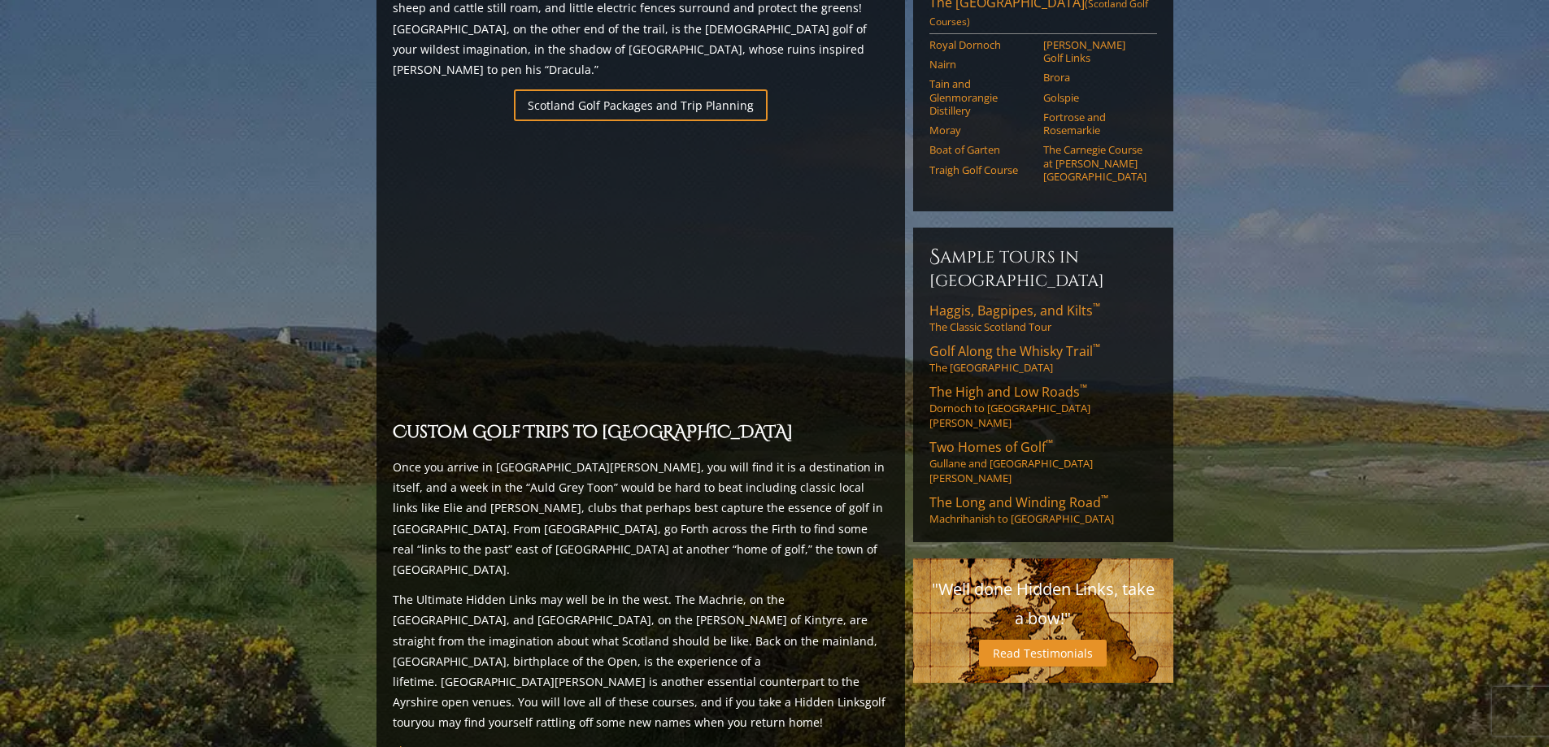
scroll to position [1545, 0]
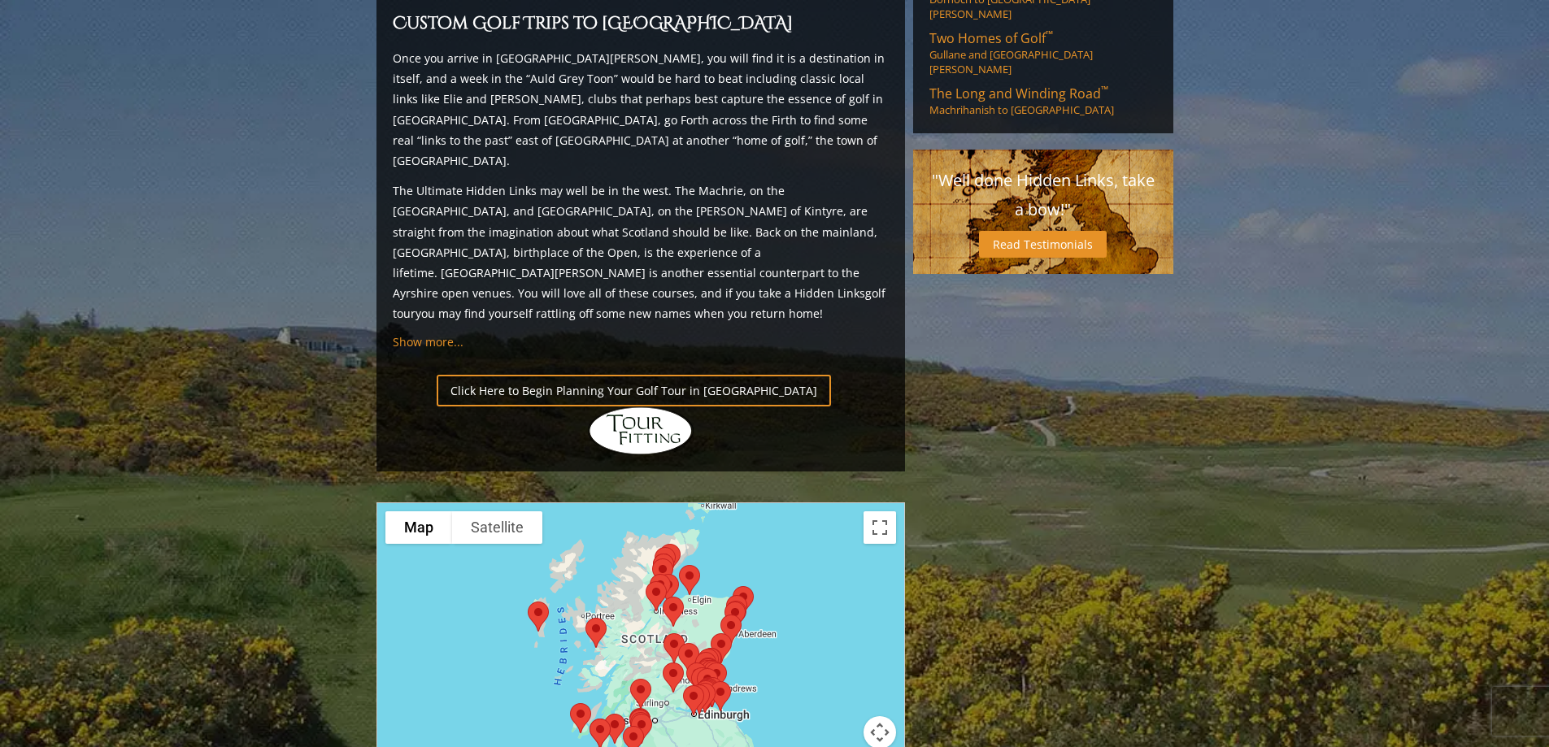
click at [674, 565] on div at bounding box center [640, 665] width 527 height 324
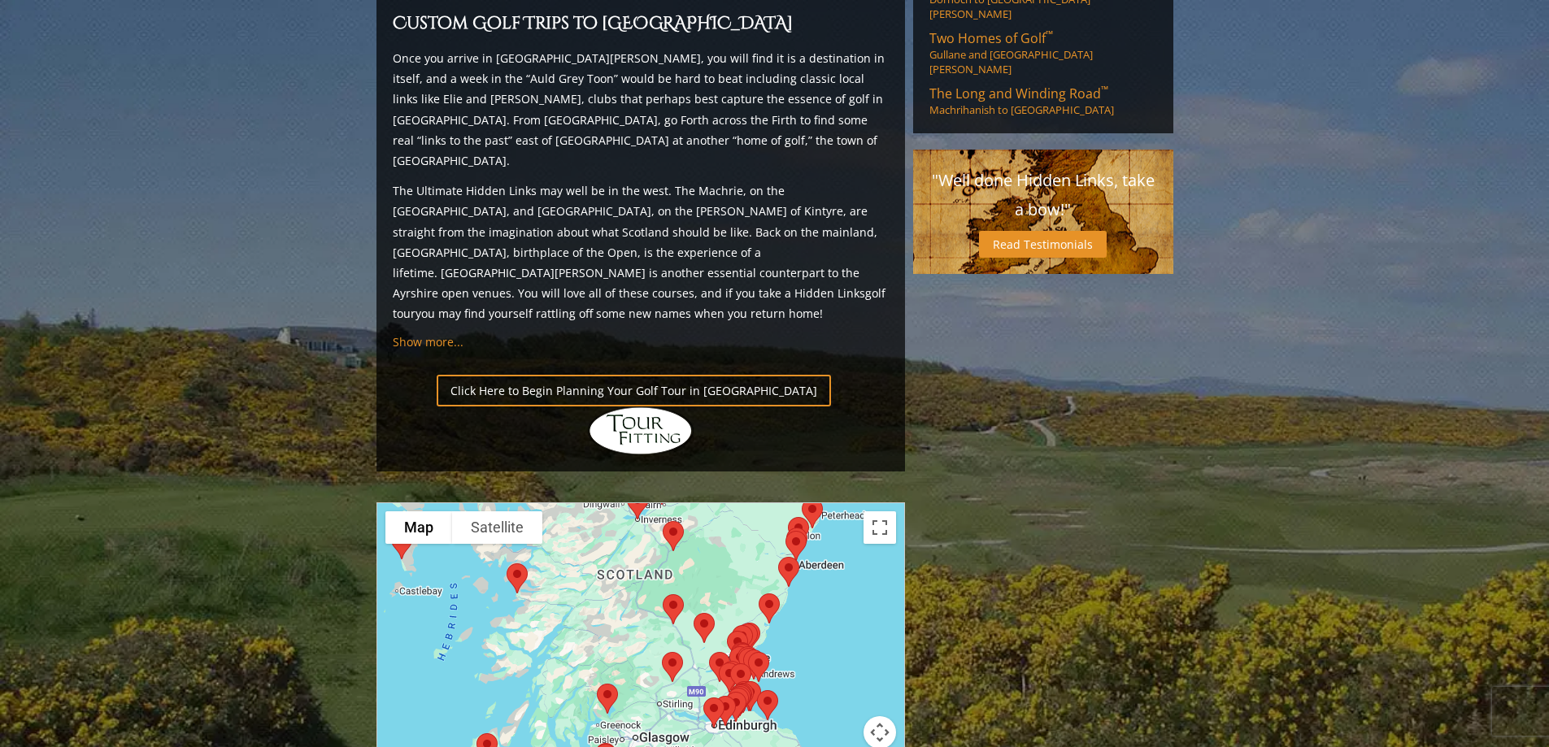
click at [671, 645] on img at bounding box center [672, 666] width 34 height 43
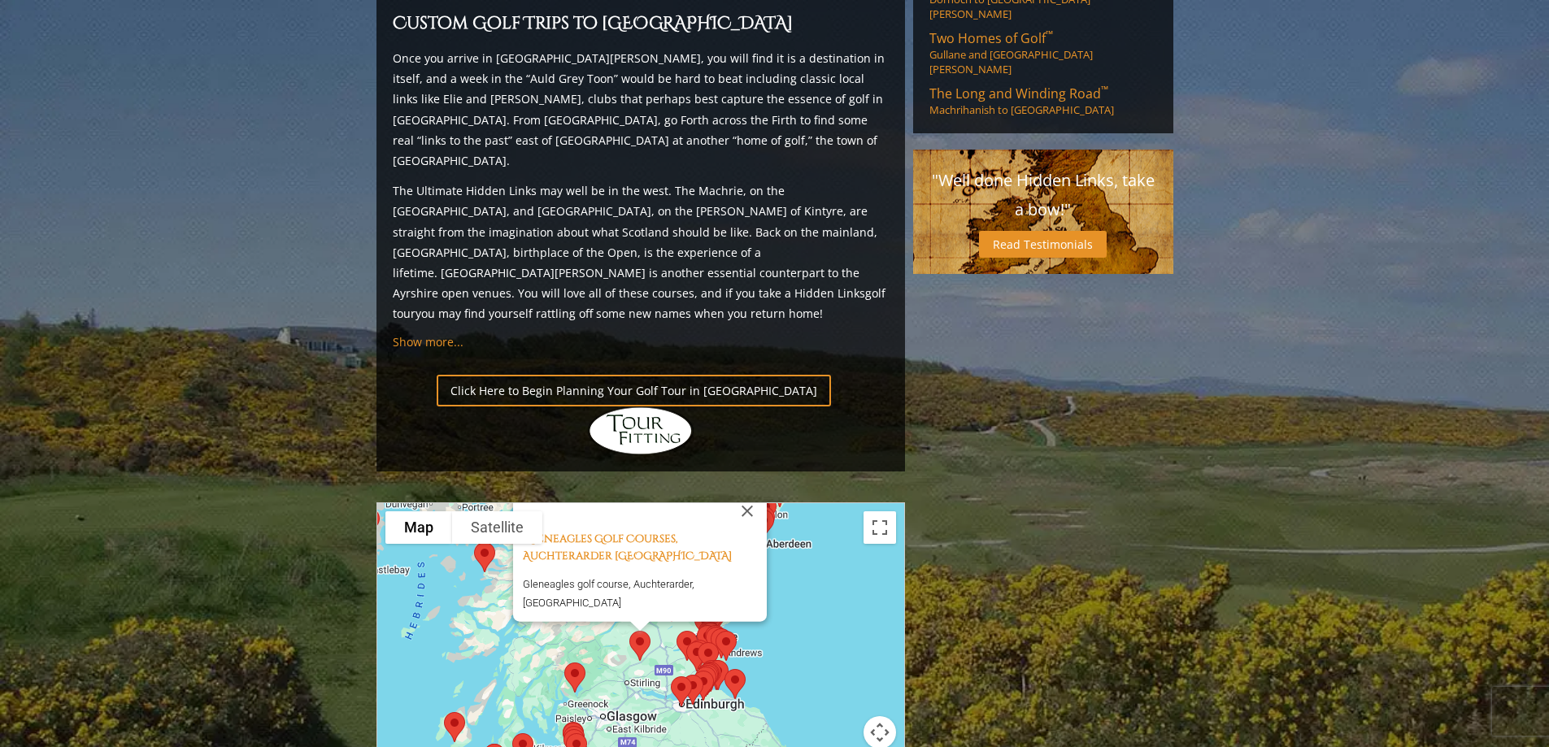
drag, startPoint x: 667, startPoint y: 622, endPoint x: 635, endPoint y: 550, distance: 79.3
click at [635, 550] on div "[GEOGRAPHIC_DATA], Auchterarder [GEOGRAPHIC_DATA] [GEOGRAPHIC_DATA] golf course…" at bounding box center [640, 665] width 527 height 324
click at [648, 556] on div "[GEOGRAPHIC_DATA], Auchterarder [GEOGRAPHIC_DATA] [GEOGRAPHIC_DATA] golf course…" at bounding box center [640, 665] width 527 height 324
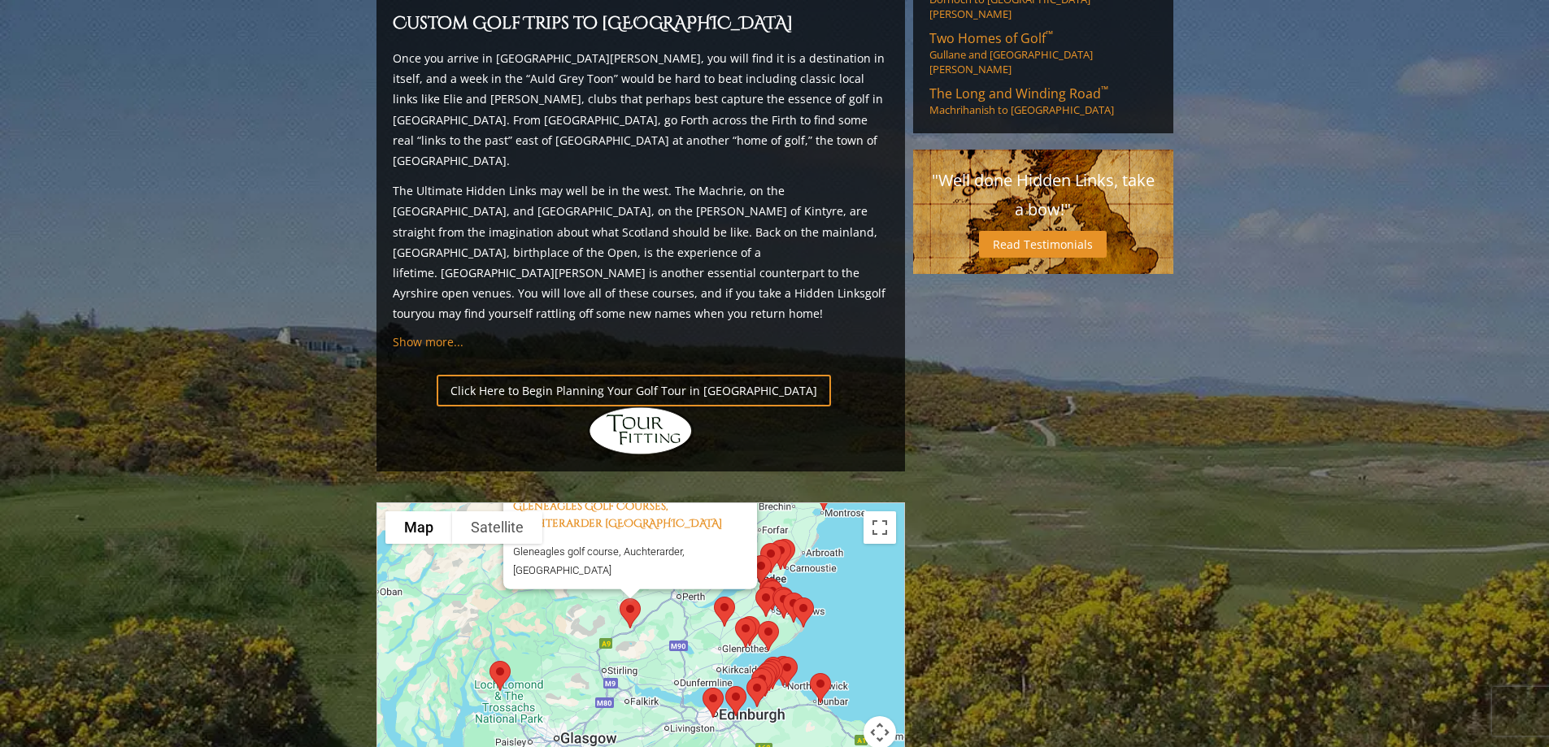
click at [501, 654] on img at bounding box center [500, 675] width 34 height 43
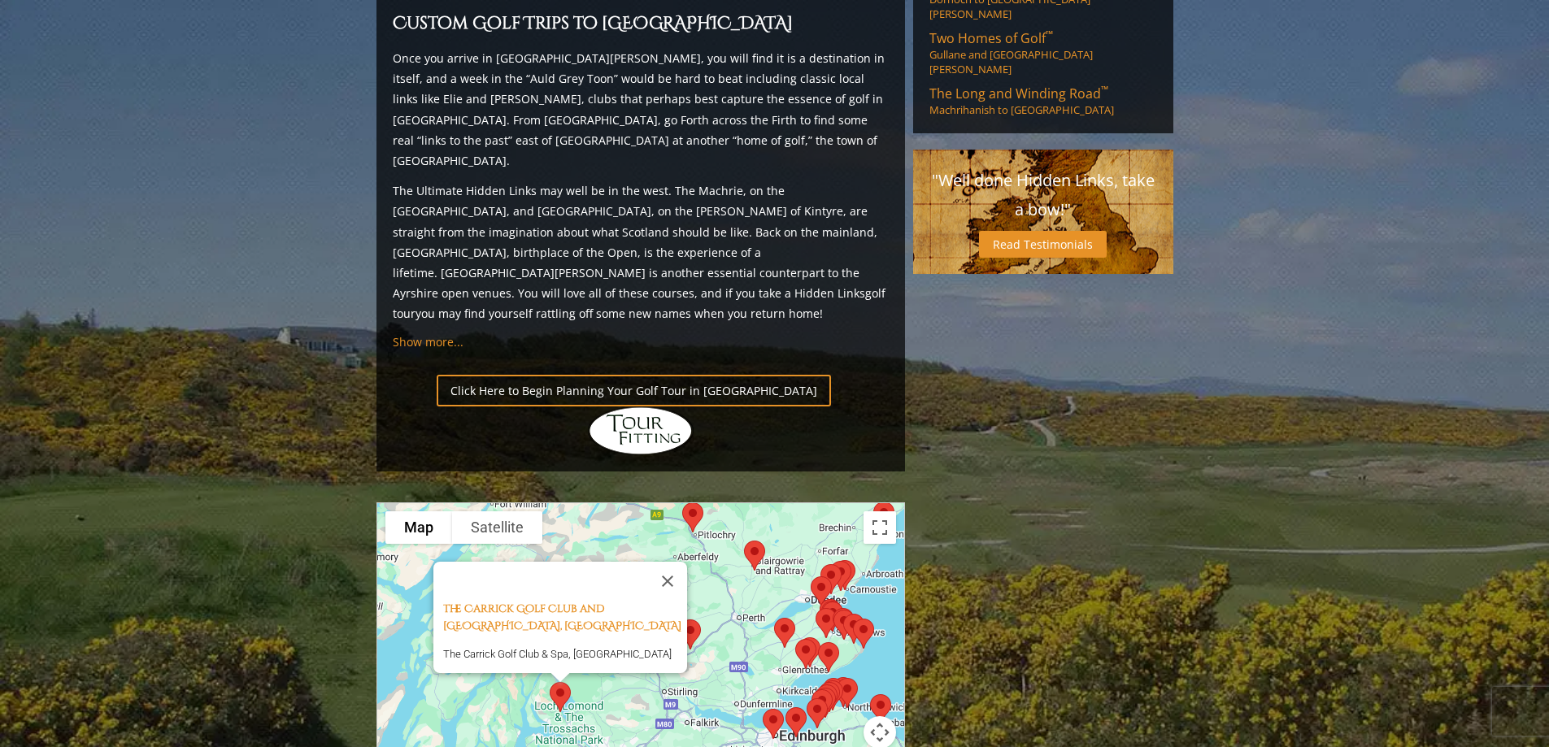
click at [765, 702] on img at bounding box center [773, 723] width 34 height 43
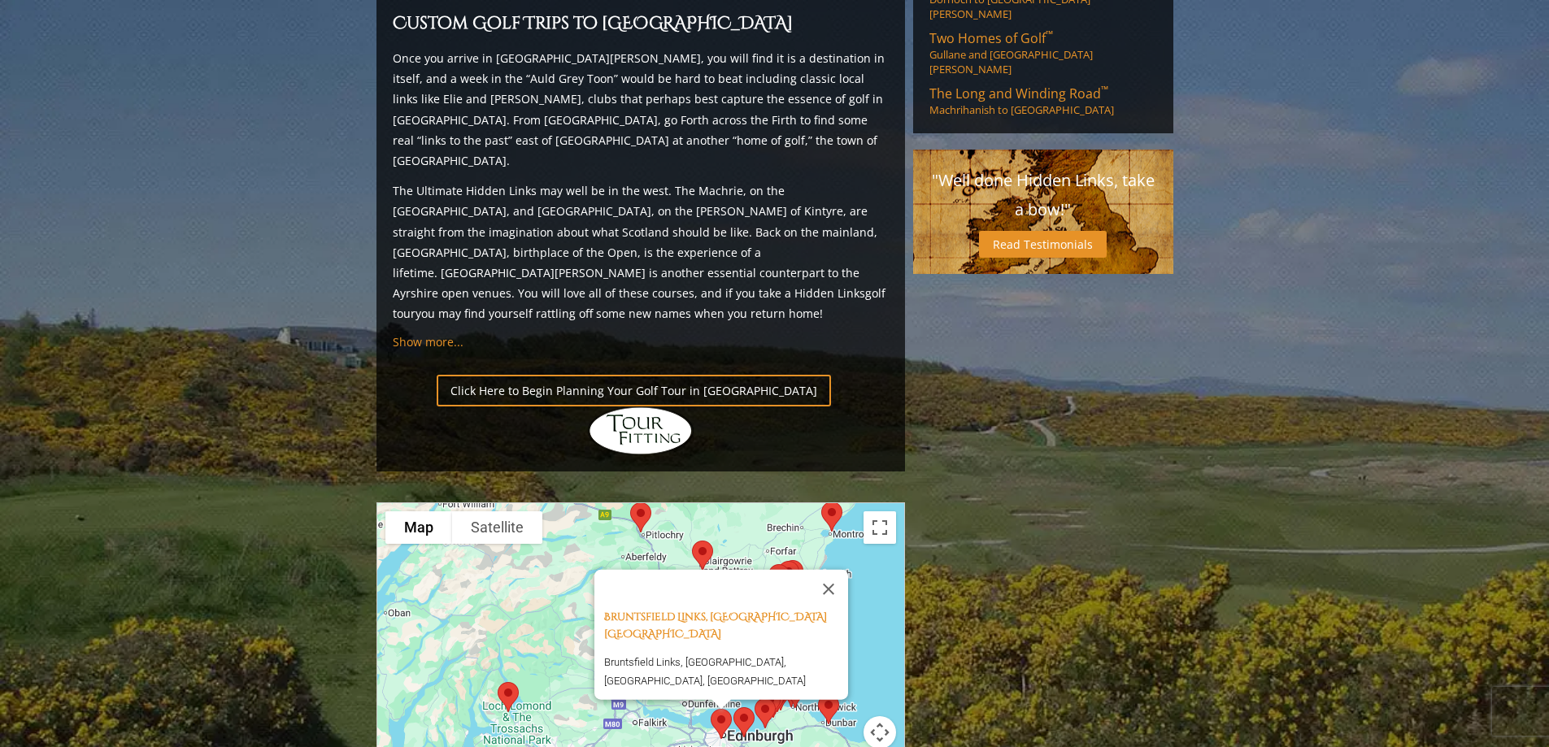
click at [773, 692] on img at bounding box center [765, 713] width 34 height 43
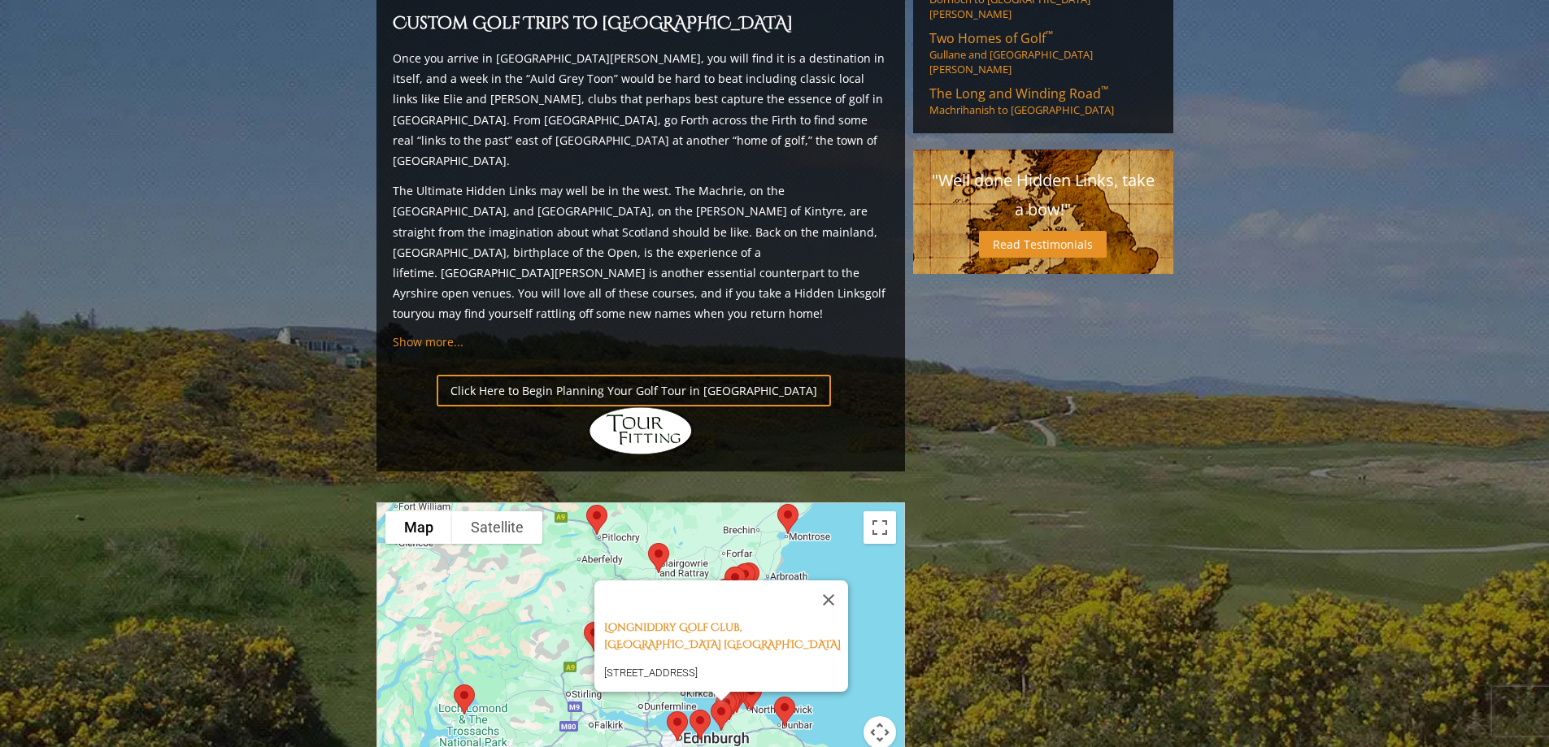
click at [762, 601] on div "Longniddry Golf Club, [STREET_ADDRESS]" at bounding box center [640, 665] width 527 height 324
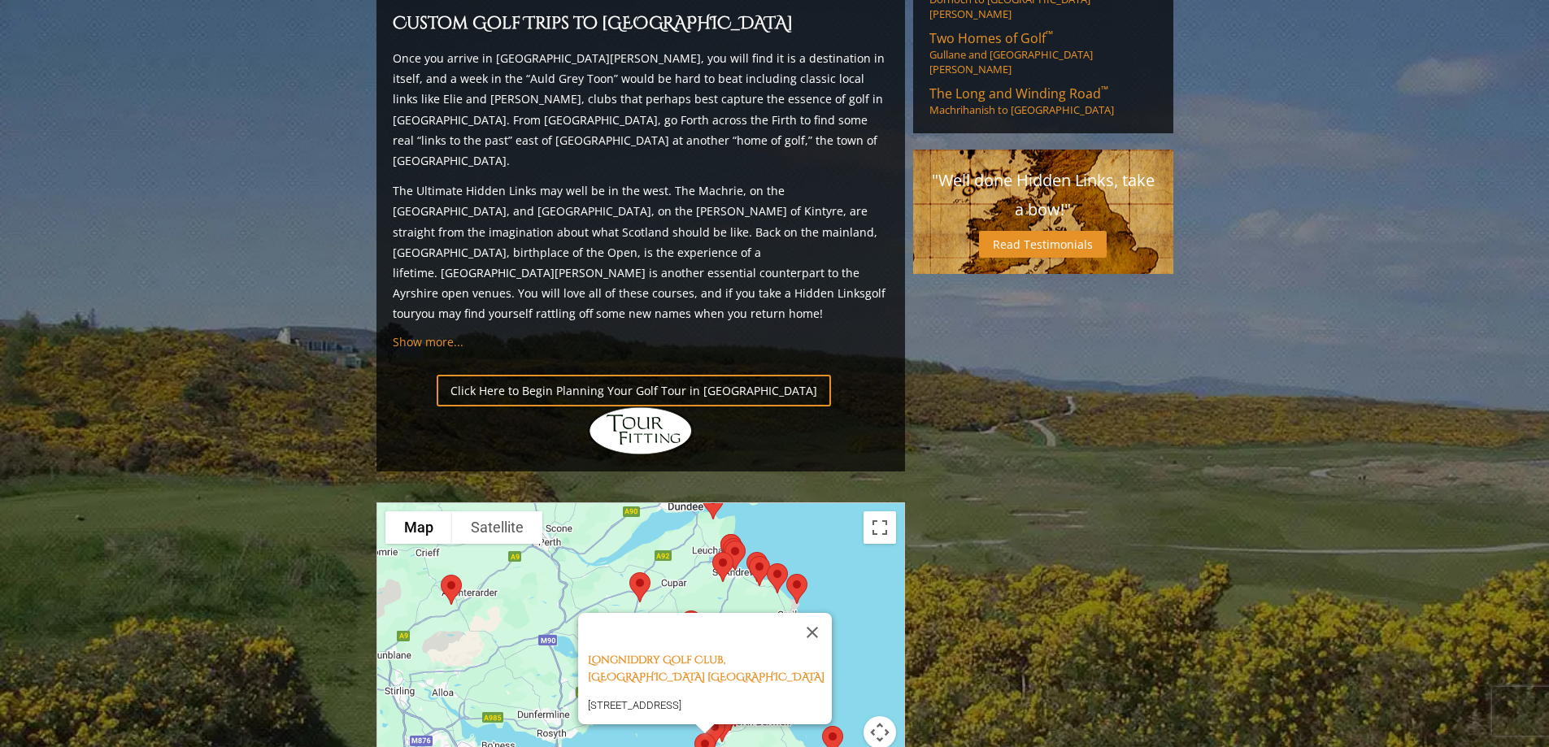
drag, startPoint x: 749, startPoint y: 587, endPoint x: 774, endPoint y: 629, distance: 49.2
click at [774, 629] on div "Longniddry Golf Club, [STREET_ADDRESS]" at bounding box center [640, 665] width 527 height 324
click at [685, 503] on div "Longniddry Golf Club, [STREET_ADDRESS]" at bounding box center [640, 665] width 527 height 324
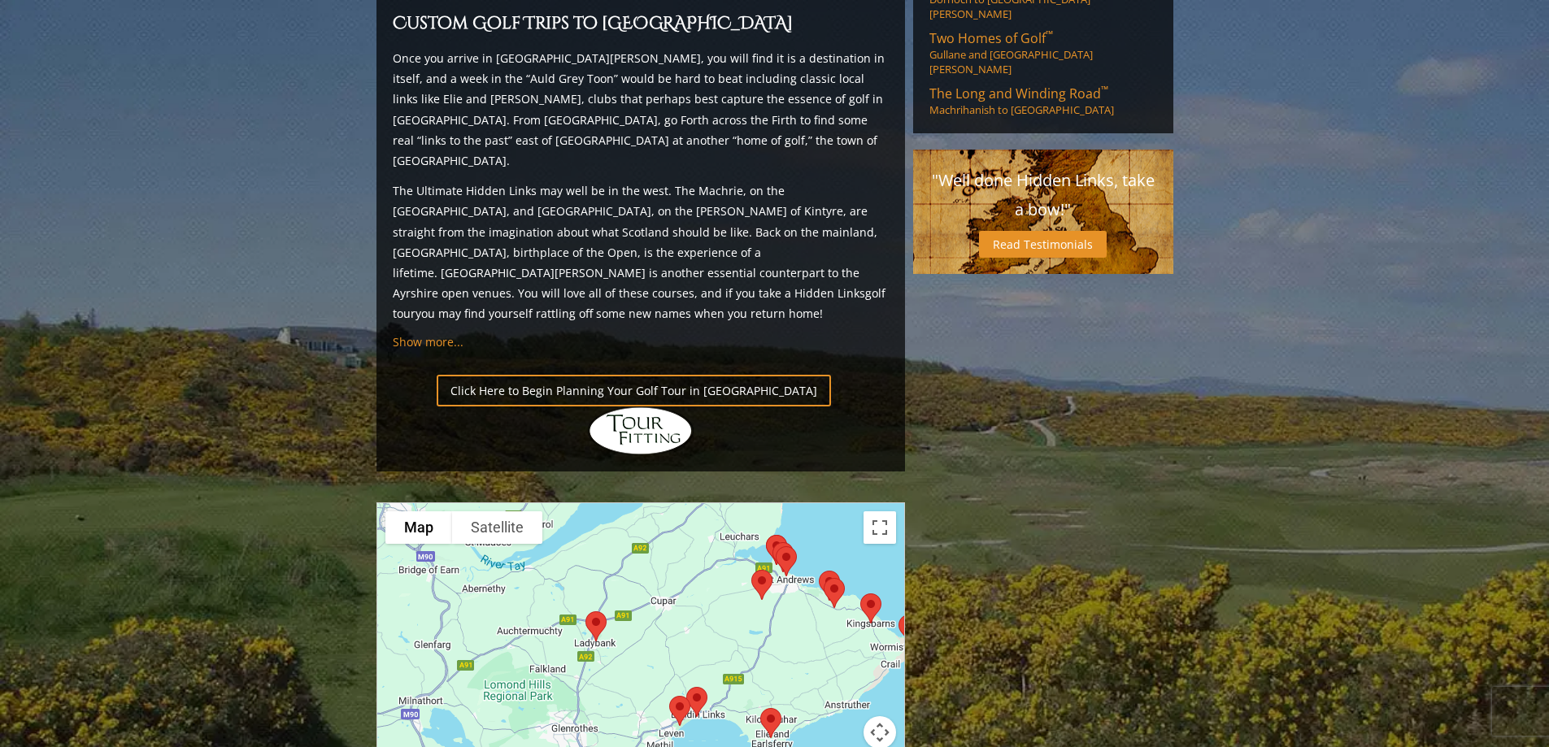
click at [704, 680] on img at bounding box center [697, 701] width 34 height 43
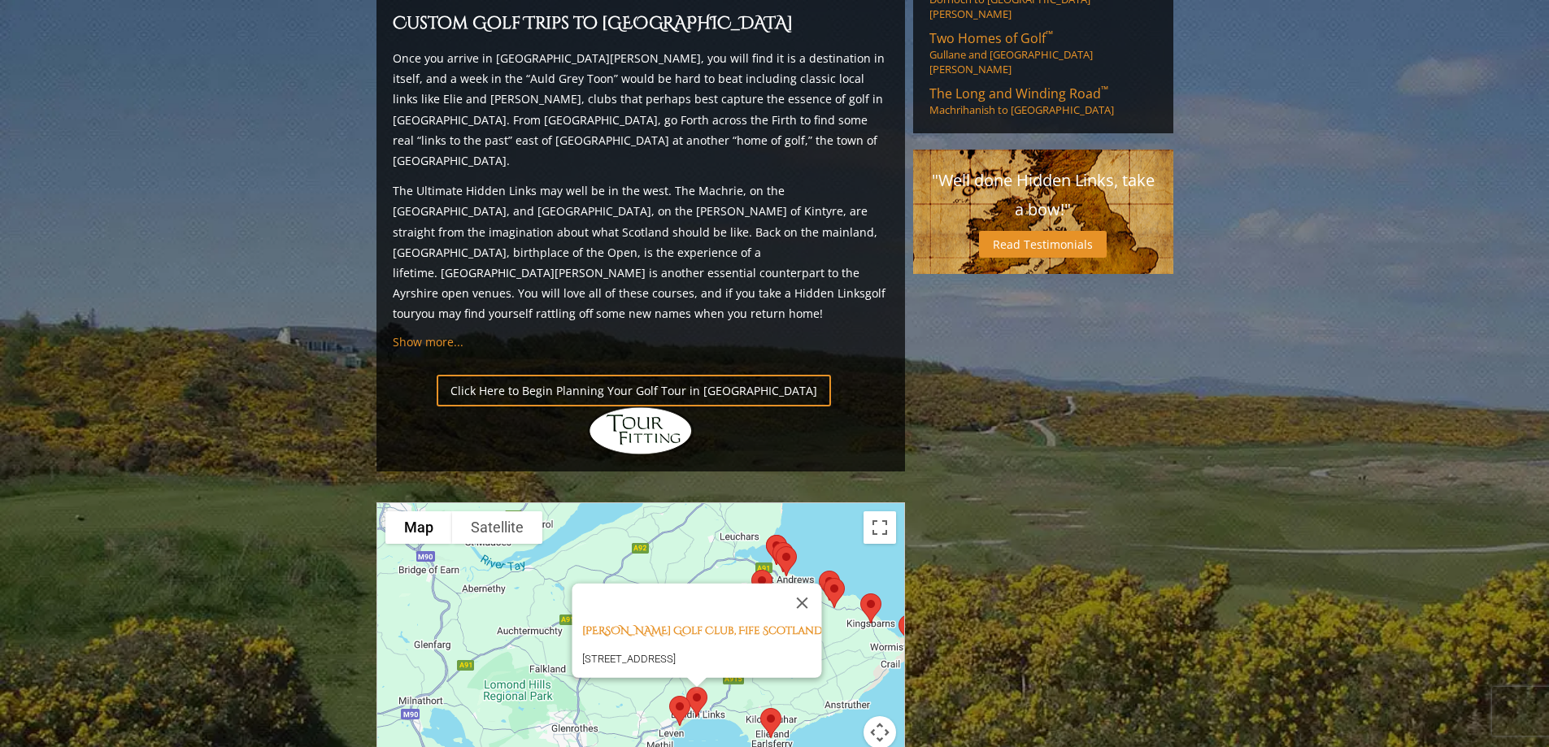
drag, startPoint x: 679, startPoint y: 568, endPoint x: 691, endPoint y: 574, distance: 13.5
click at [680, 689] on img at bounding box center [680, 710] width 34 height 43
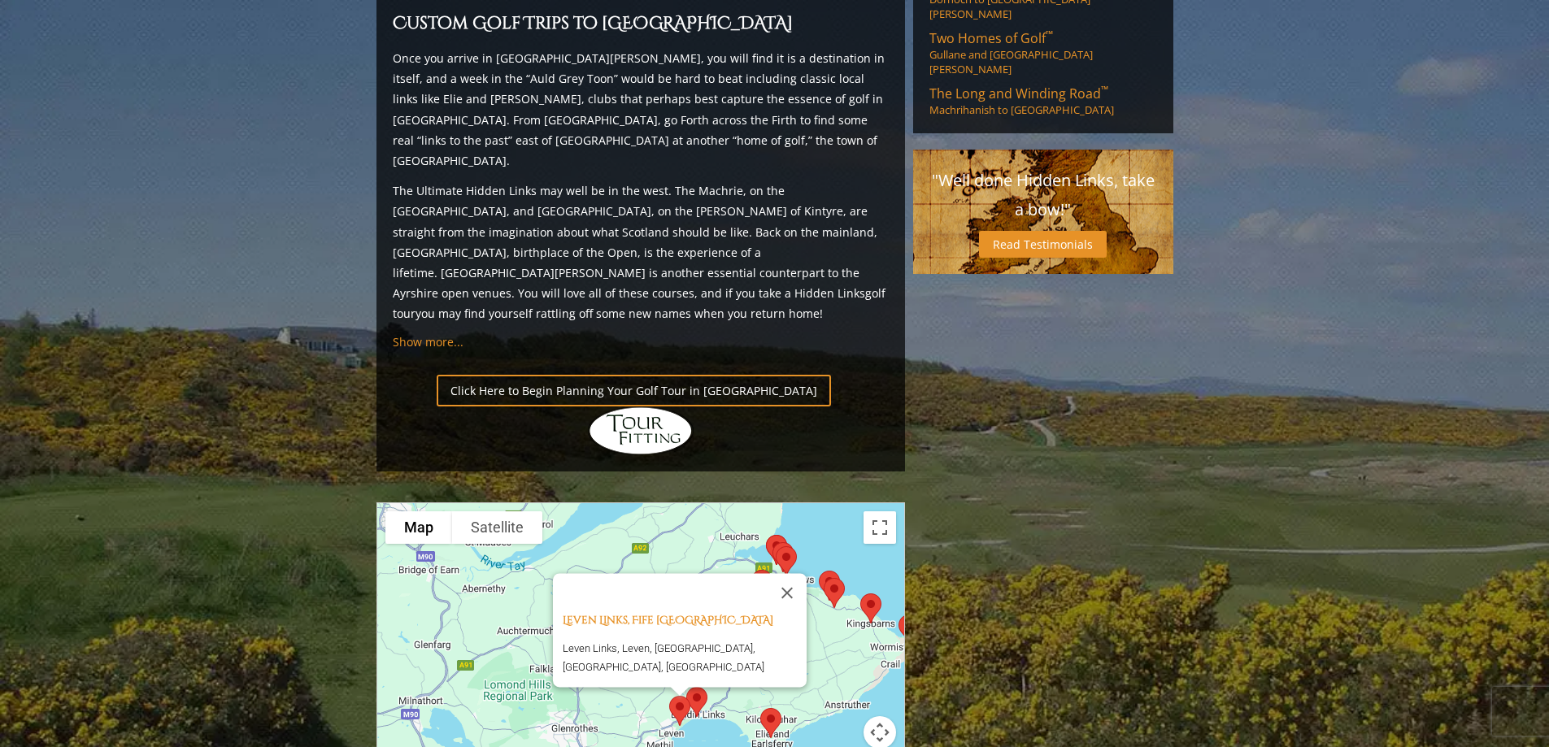
click at [766, 702] on img at bounding box center [771, 723] width 34 height 43
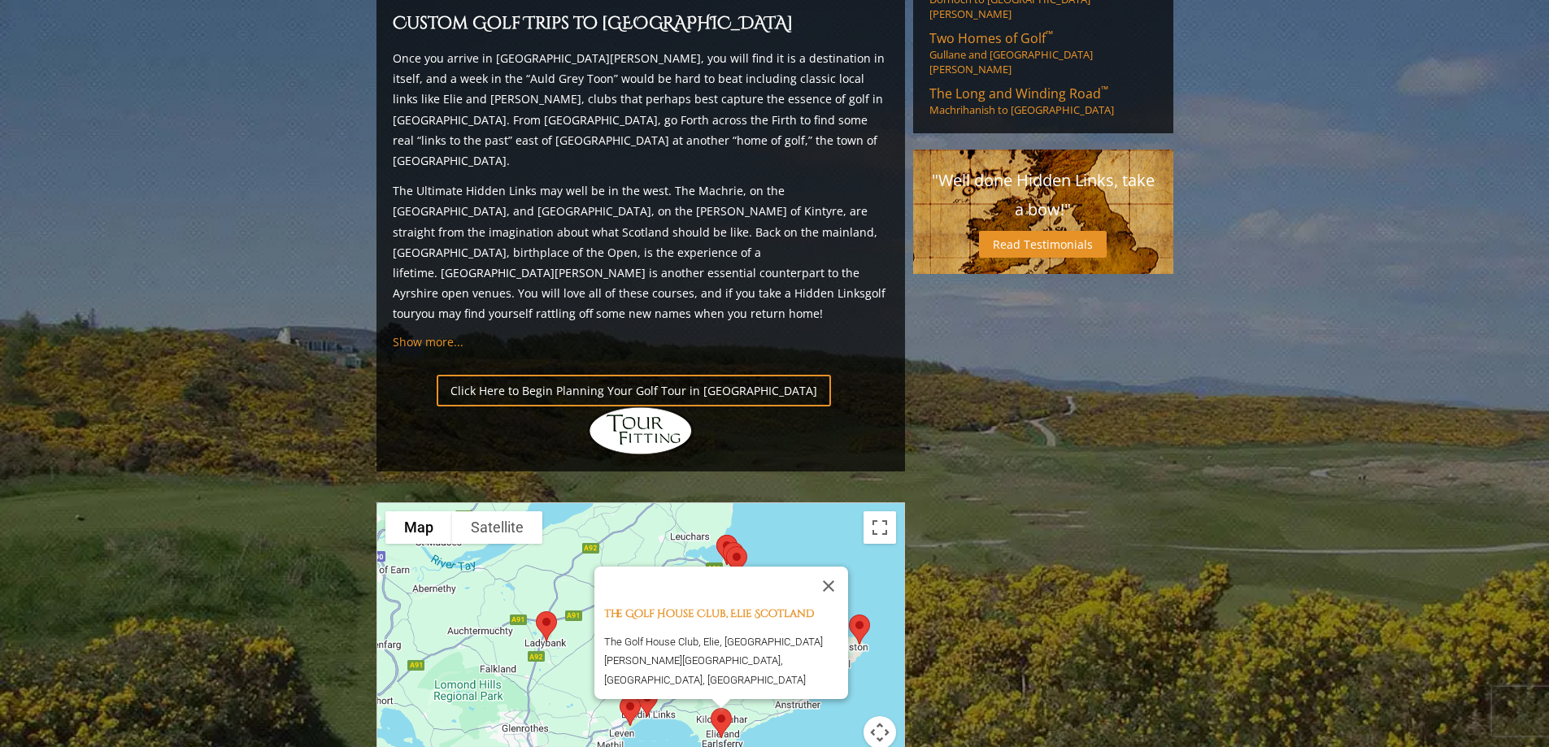
drag, startPoint x: 837, startPoint y: 455, endPoint x: 841, endPoint y: 467, distance: 12.9
click at [837, 567] on button "Close" at bounding box center [828, 586] width 39 height 39
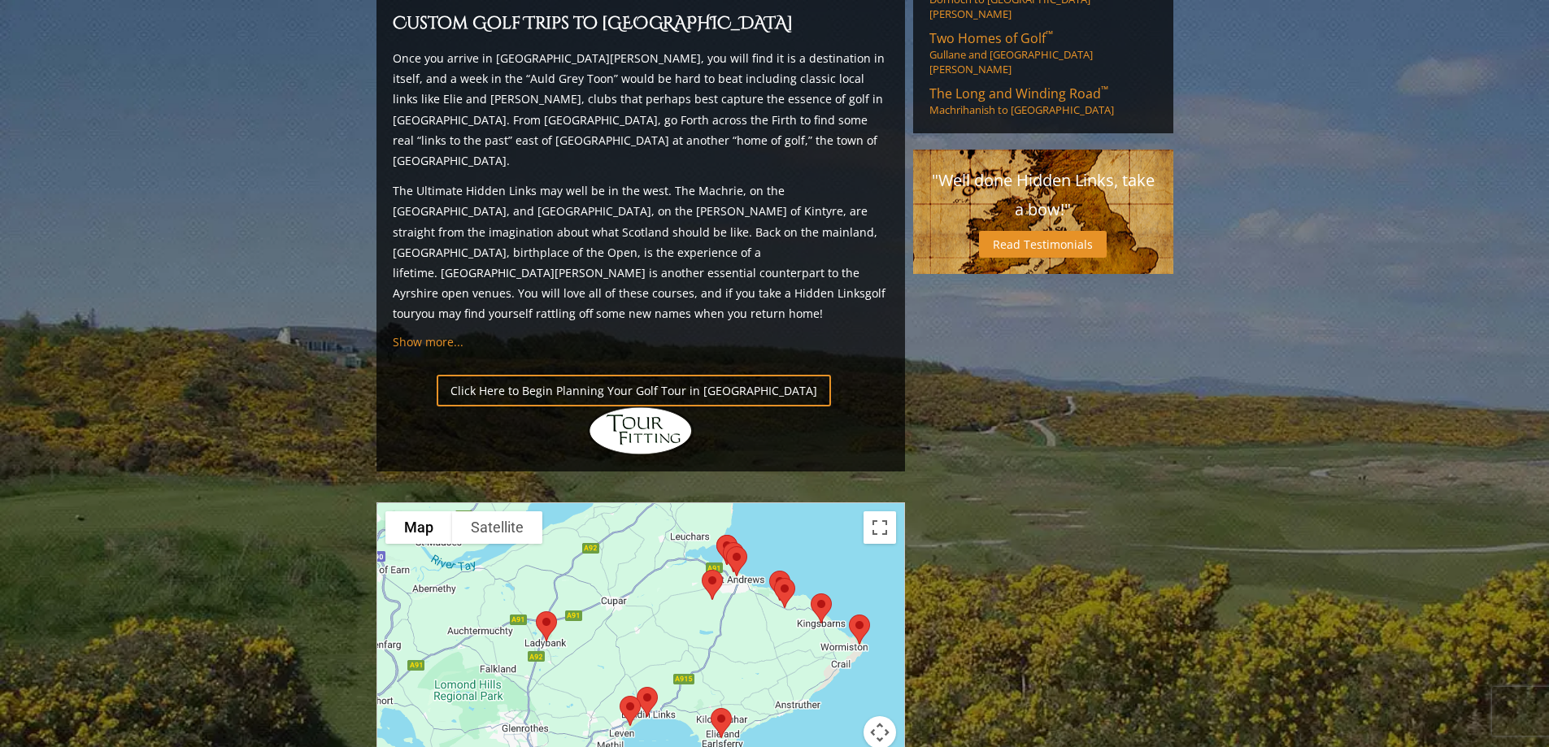
click at [857, 608] on img at bounding box center [859, 629] width 34 height 43
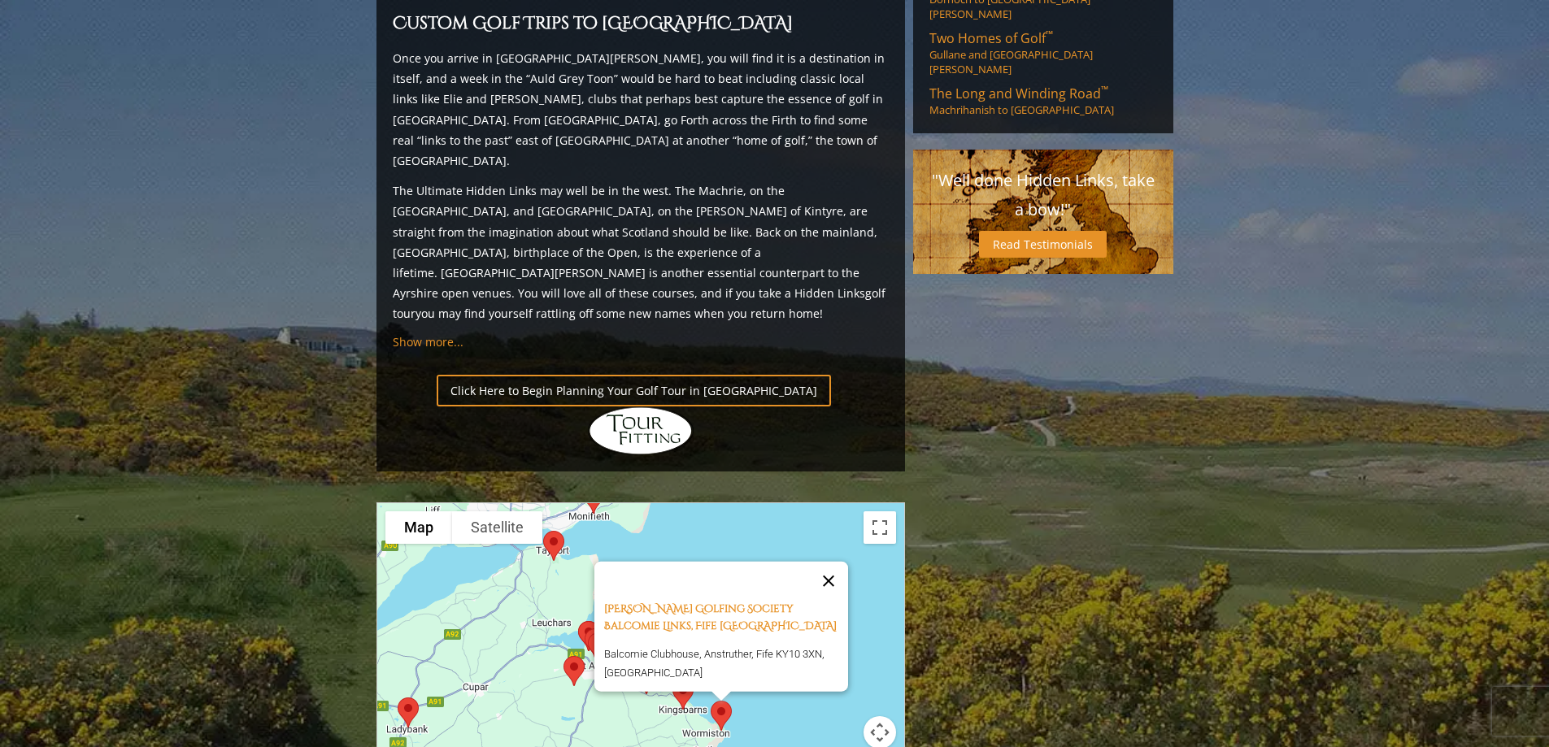
click at [837, 561] on button "Close" at bounding box center [828, 580] width 39 height 39
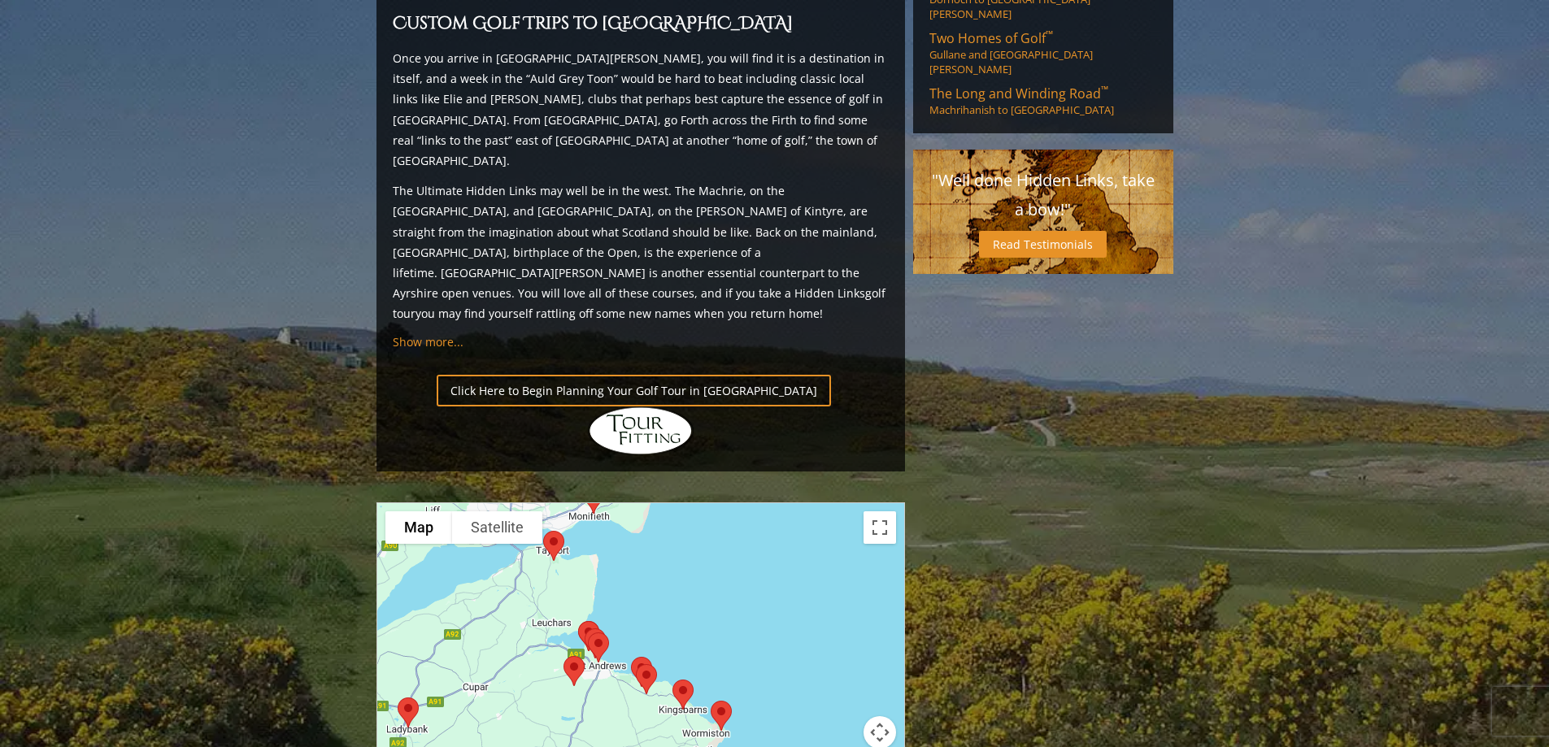
click at [643, 658] on img at bounding box center [646, 679] width 34 height 43
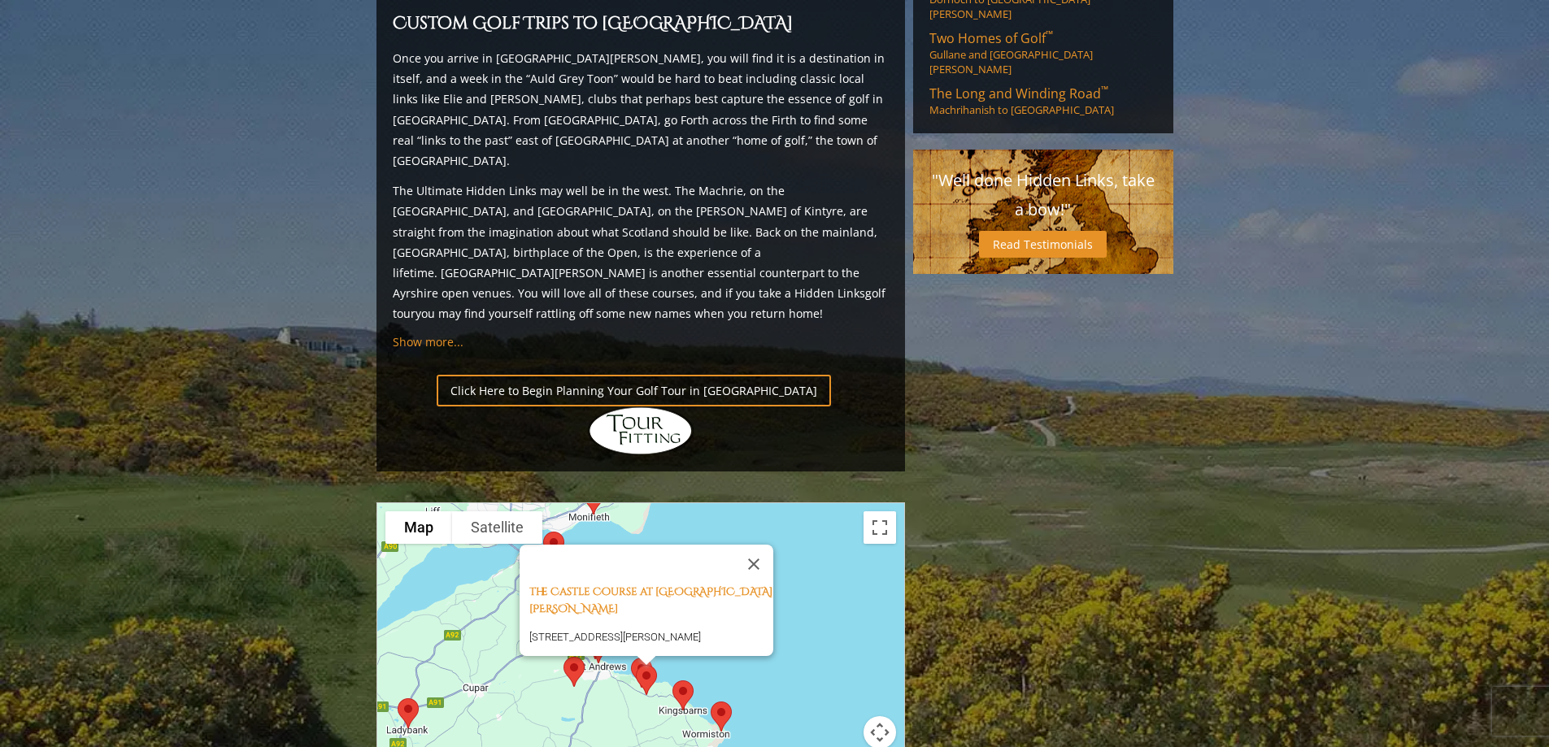
click at [634, 658] on img at bounding box center [646, 679] width 34 height 43
click at [633, 658] on img at bounding box center [646, 679] width 34 height 43
drag, startPoint x: 740, startPoint y: 434, endPoint x: 715, endPoint y: 448, distance: 28.0
click at [739, 545] on button "Close" at bounding box center [753, 564] width 39 height 39
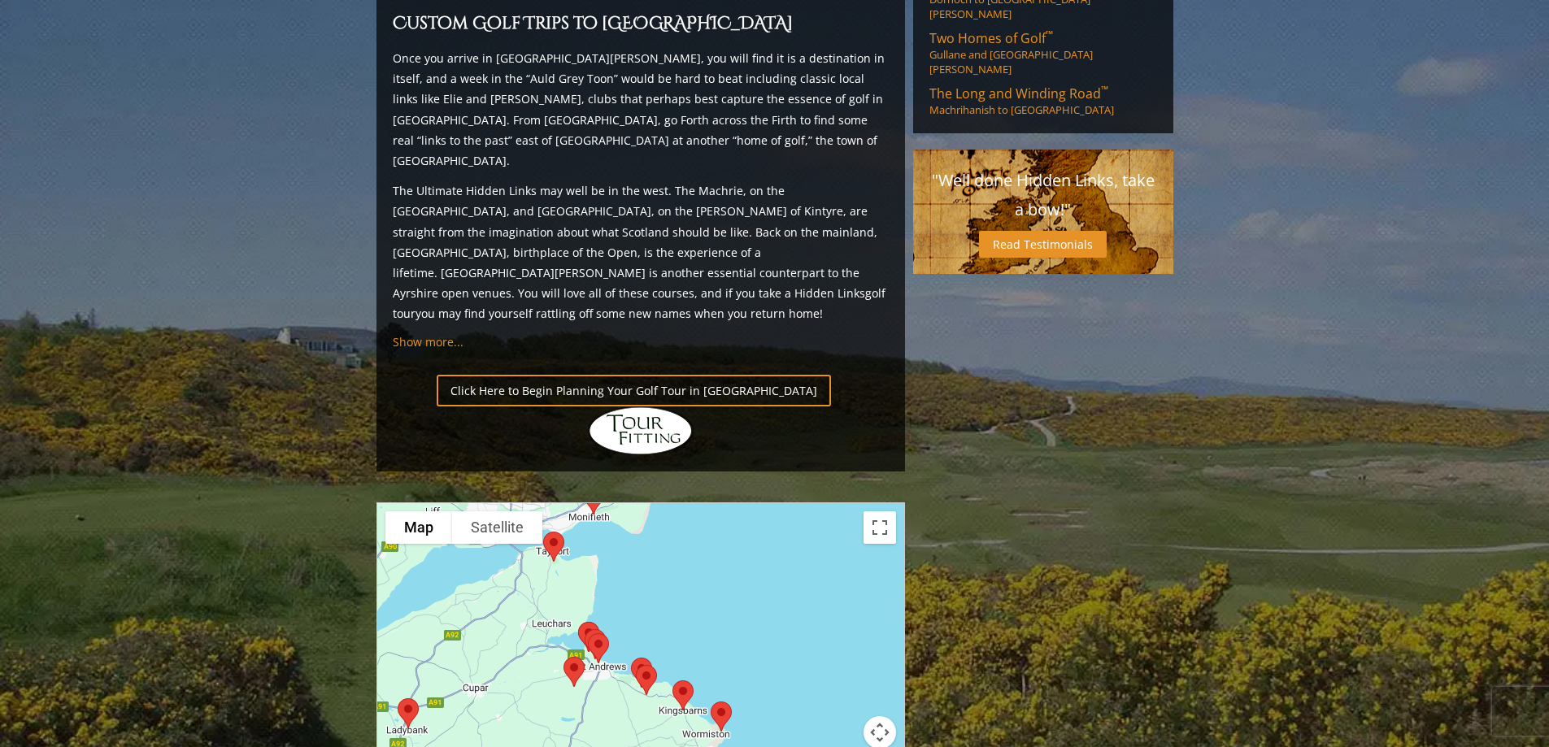
click at [588, 627] on img at bounding box center [598, 648] width 34 height 43
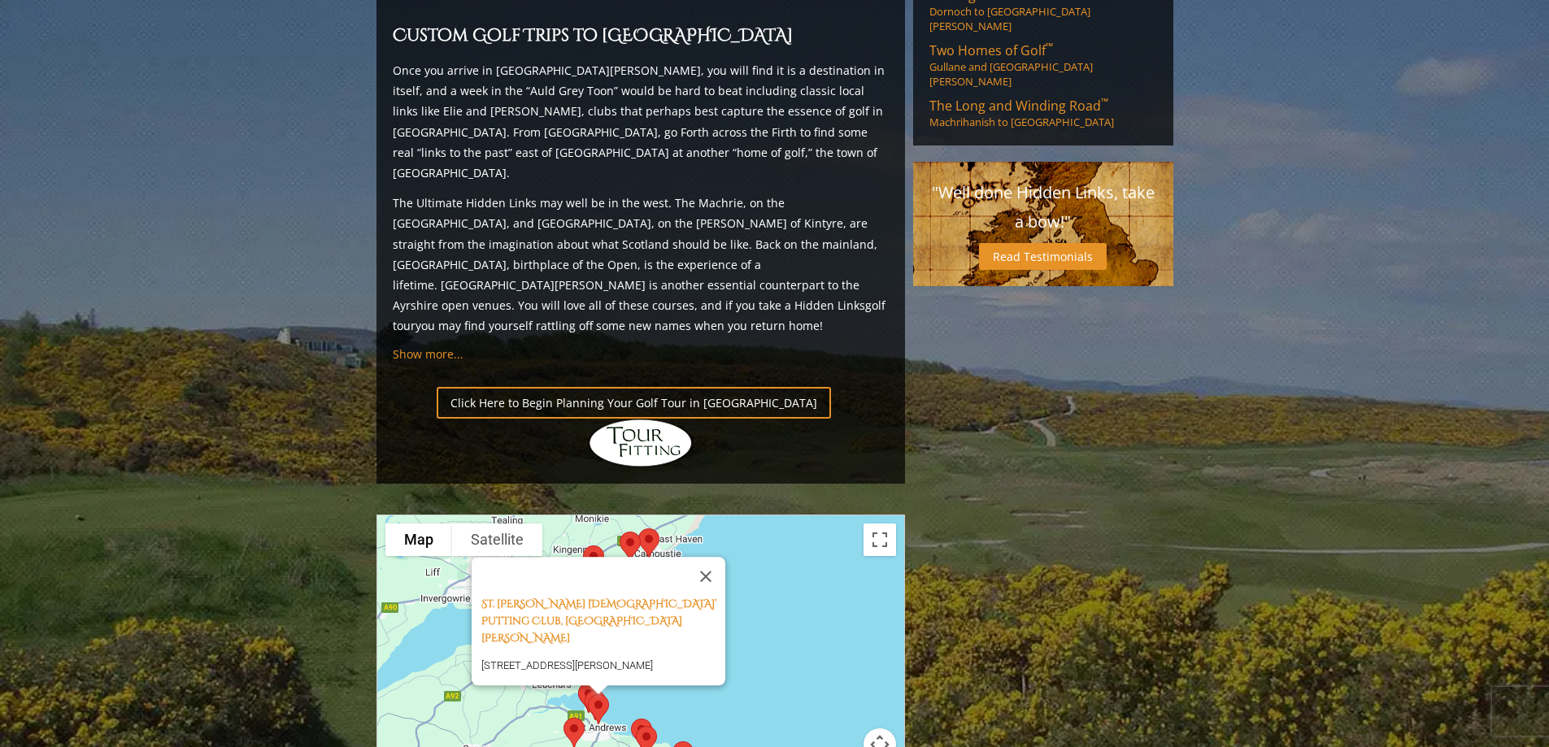
scroll to position [1301, 0]
